Goal: Transaction & Acquisition: Purchase product/service

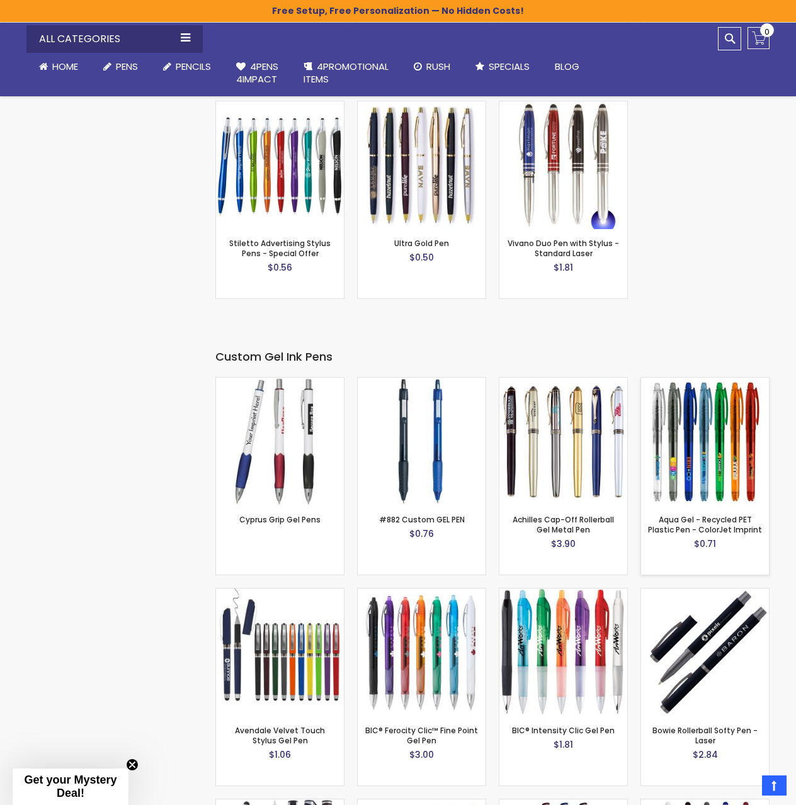
scroll to position [1889, 0]
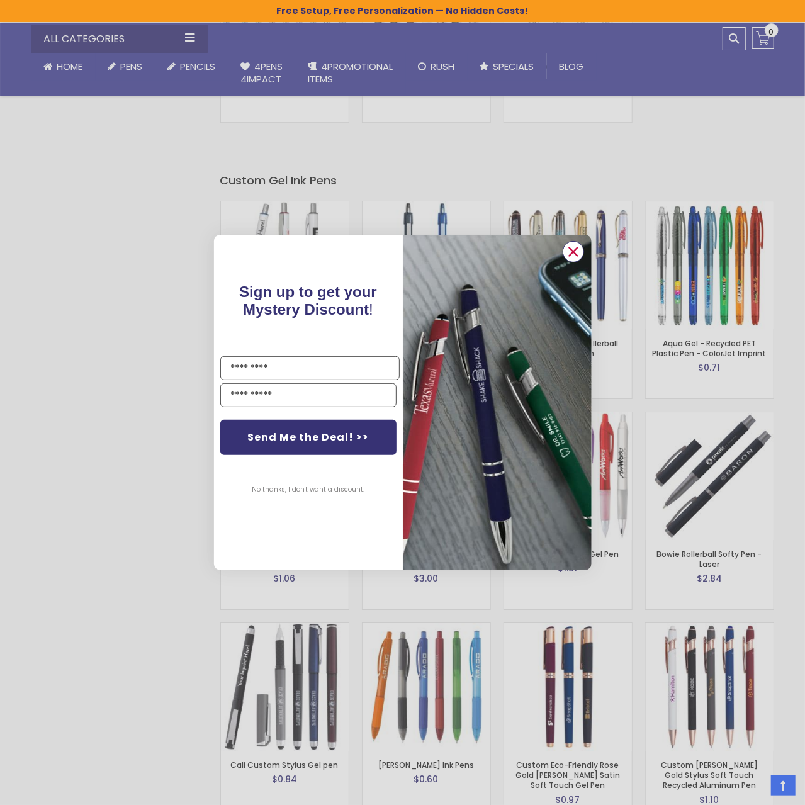
click at [577, 251] on circle "Close dialog" at bounding box center [573, 251] width 19 height 19
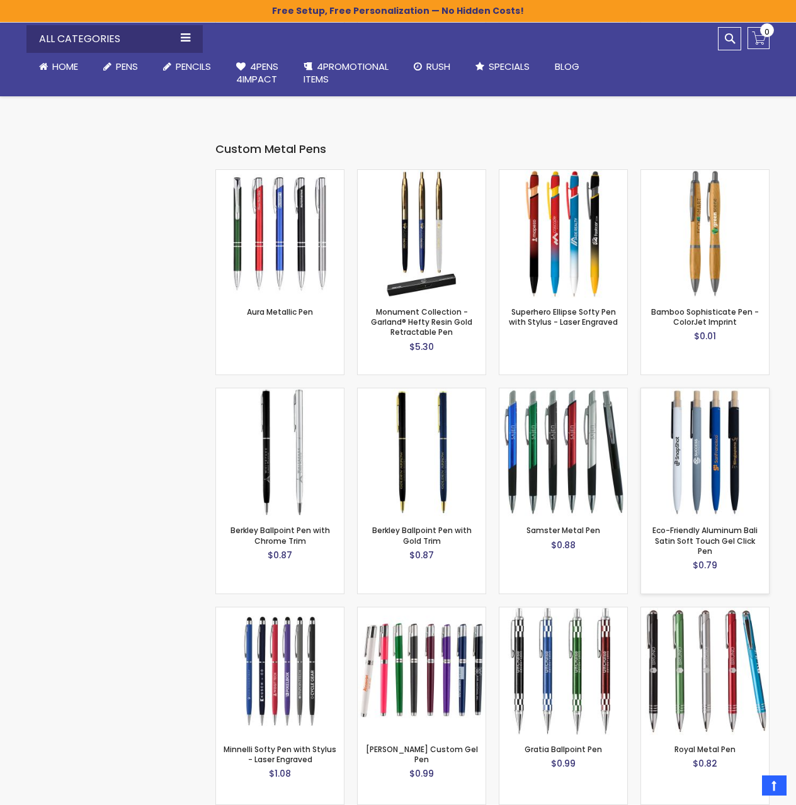
scroll to position [3338, 0]
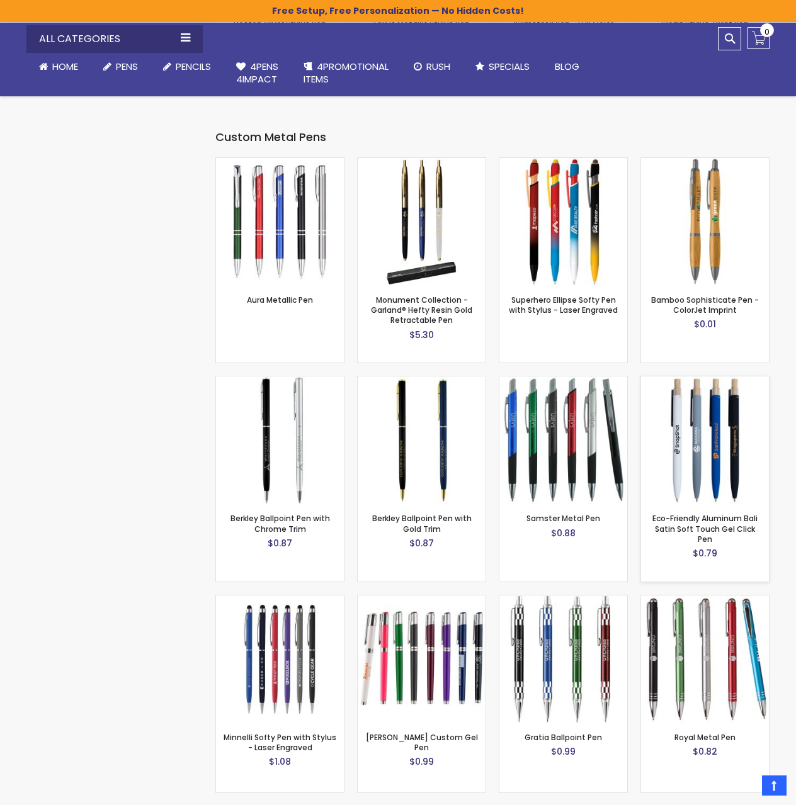
click at [725, 419] on img at bounding box center [705, 441] width 128 height 128
click at [708, 221] on img at bounding box center [705, 222] width 128 height 128
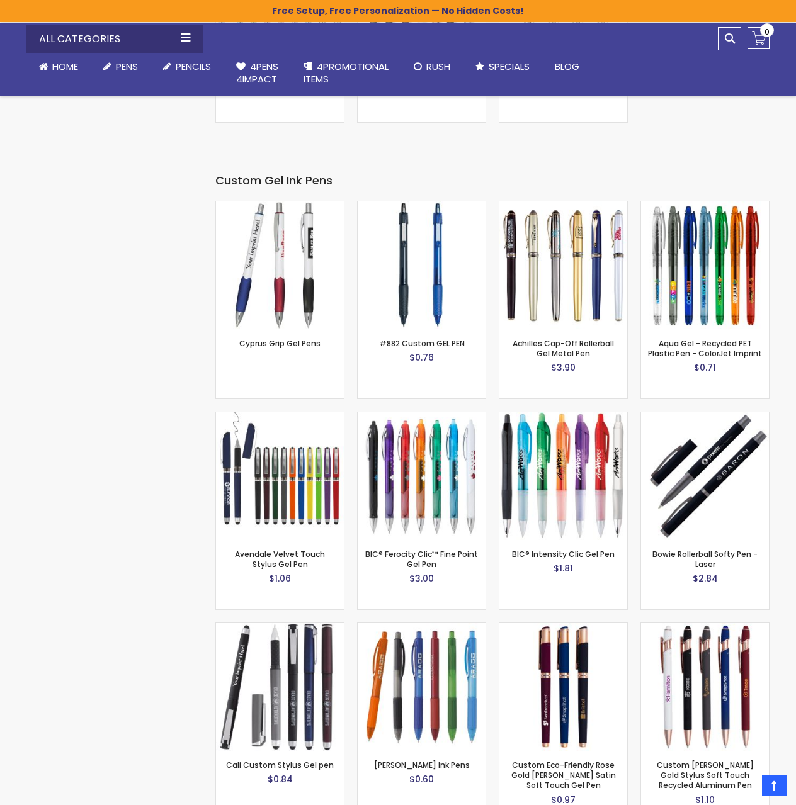
scroll to position [1889, 0]
click at [283, 259] on img at bounding box center [280, 266] width 128 height 128
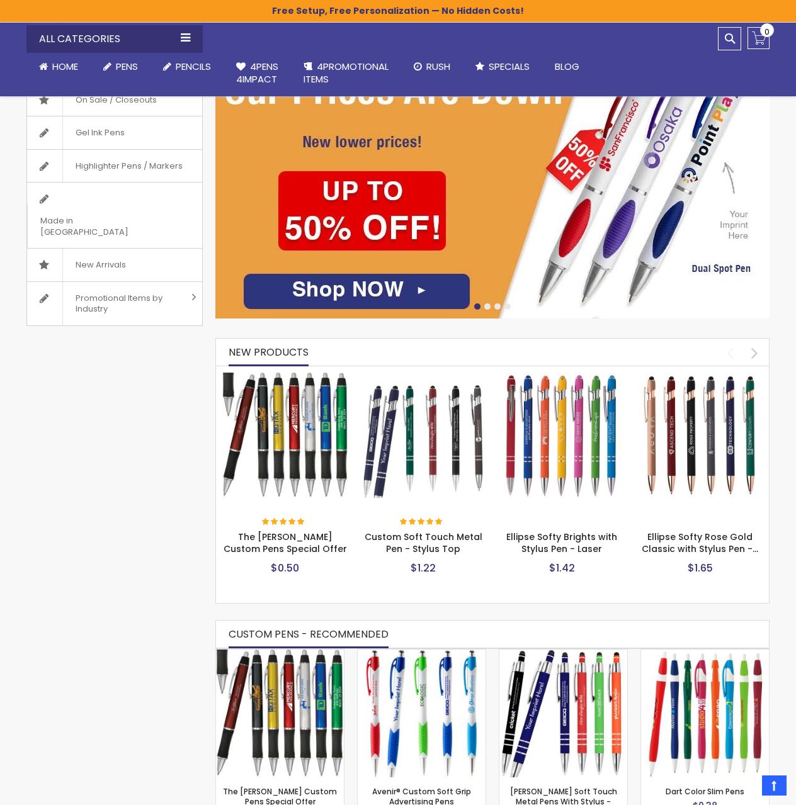
scroll to position [252, 0]
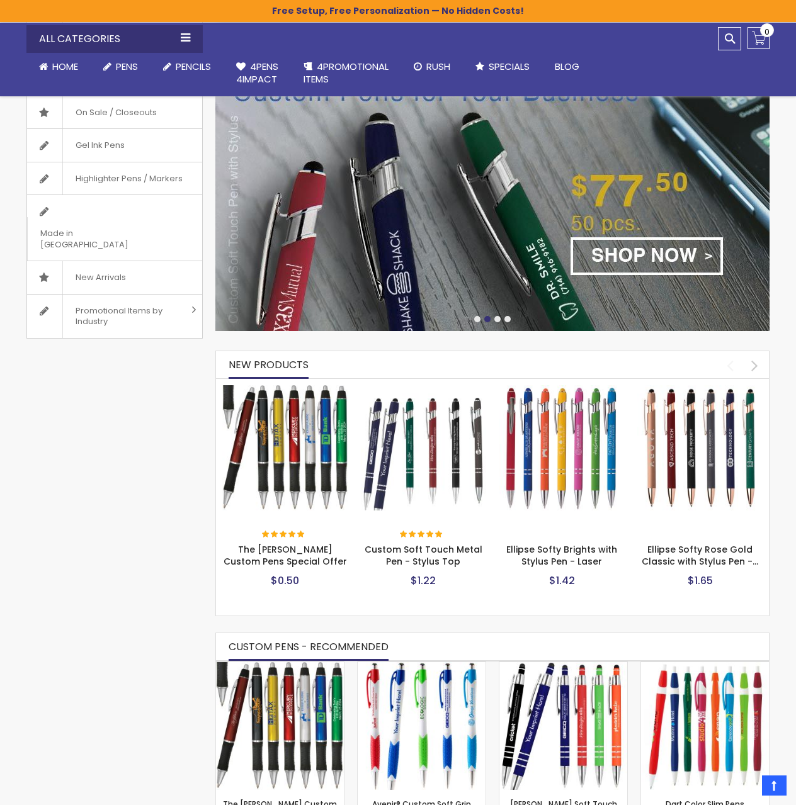
click at [707, 439] on img at bounding box center [700, 448] width 126 height 126
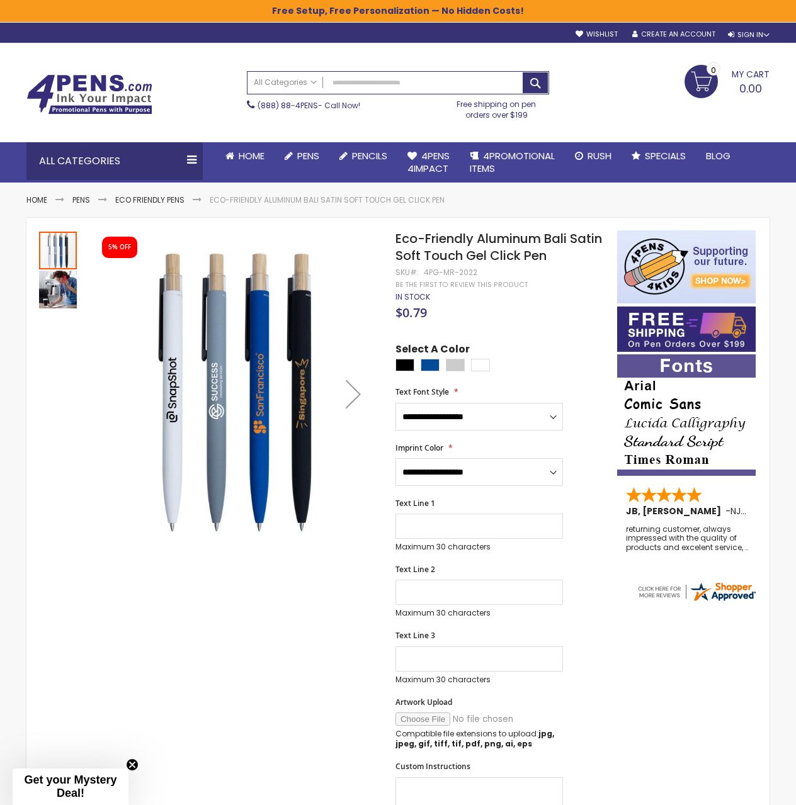
click at [56, 285] on img "Eco-Friendly Aluminum Bali Satin Soft Touch Gel Click Pen" at bounding box center [58, 290] width 38 height 38
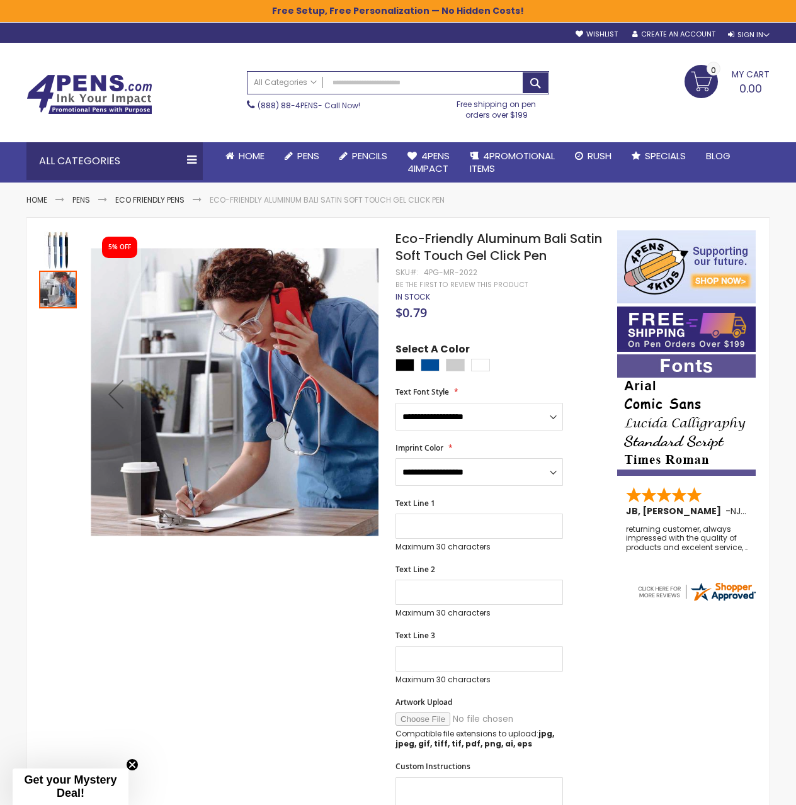
click at [65, 241] on img "Eco-Friendly Aluminum Bali Satin Soft Touch Gel Click Pen" at bounding box center [58, 251] width 38 height 38
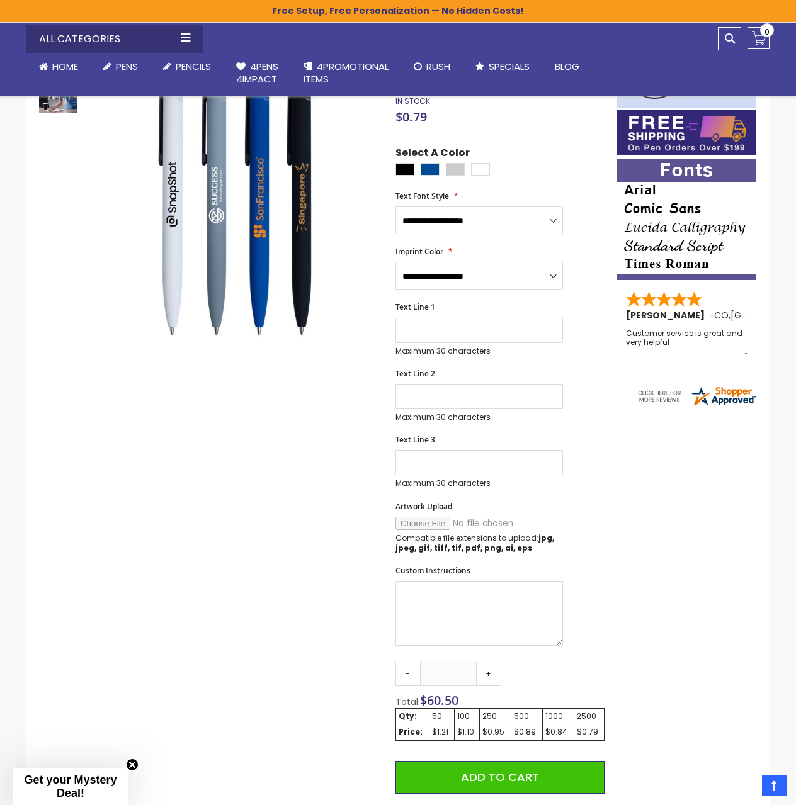
scroll to position [252, 0]
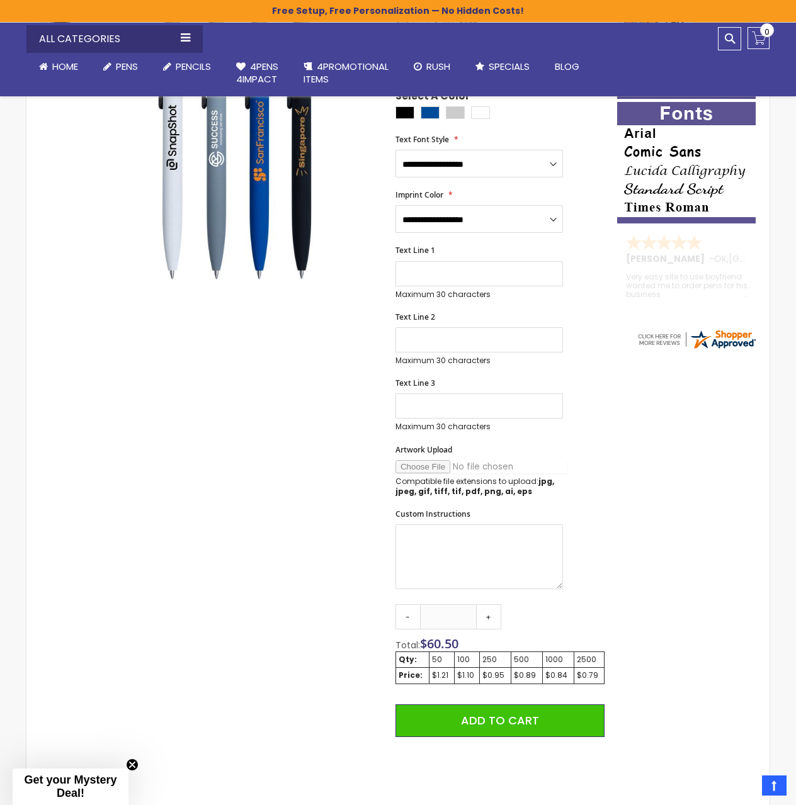
click at [424, 460] on input "Artwork Upload" at bounding box center [480, 466] width 171 height 13
type input "**********"
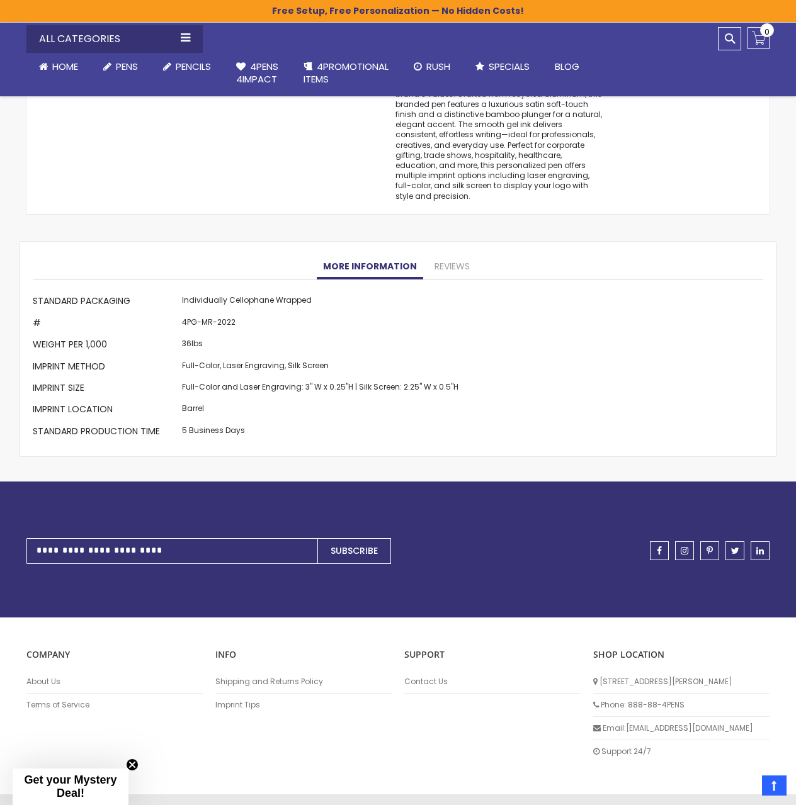
scroll to position [1153, 0]
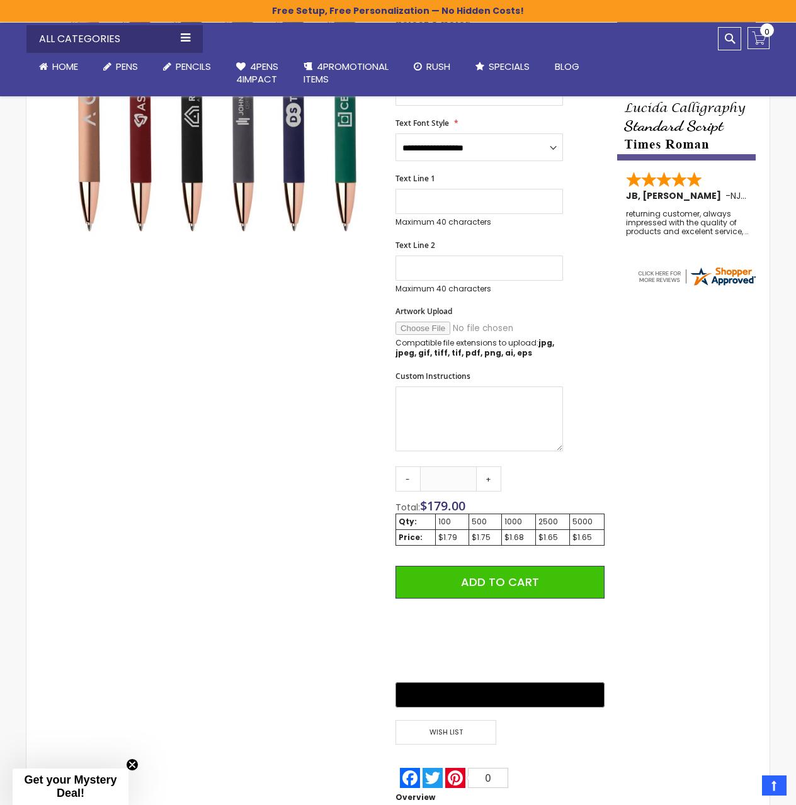
scroll to position [63, 0]
